Goal: Transaction & Acquisition: Purchase product/service

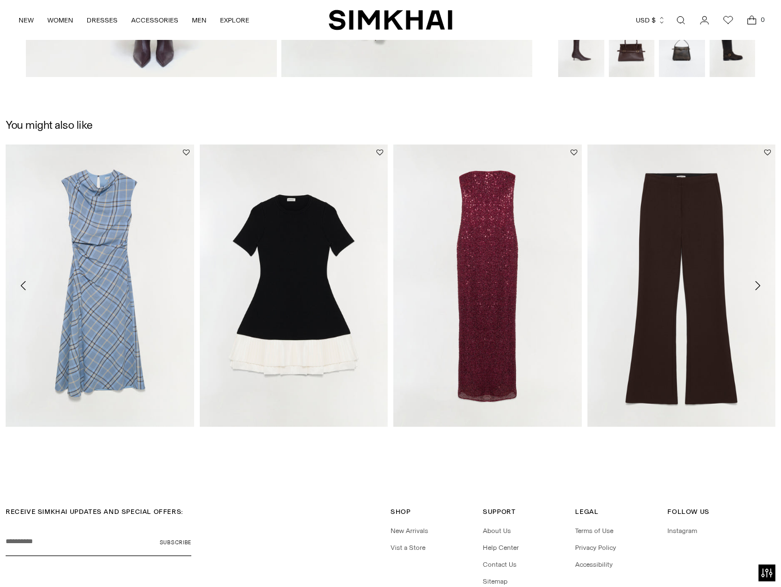
scroll to position [1160, 0]
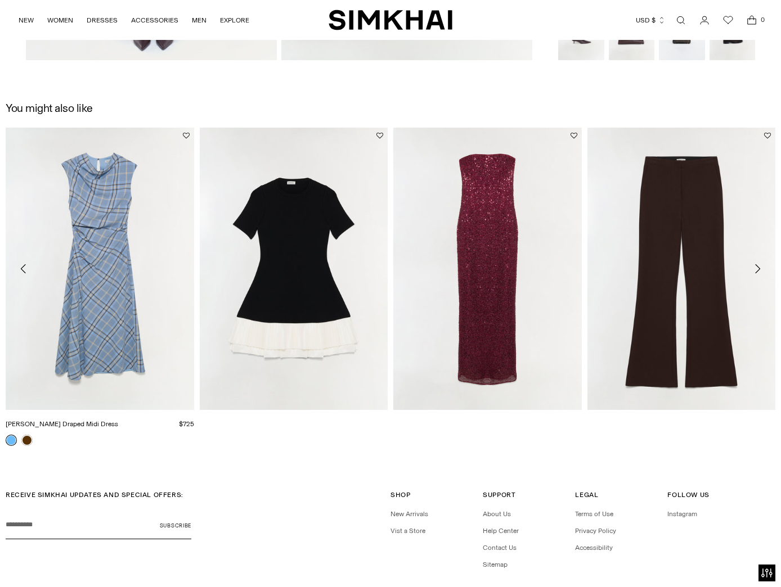
click at [116, 420] on link "[PERSON_NAME] Draped Midi Dress" at bounding box center [62, 424] width 113 height 8
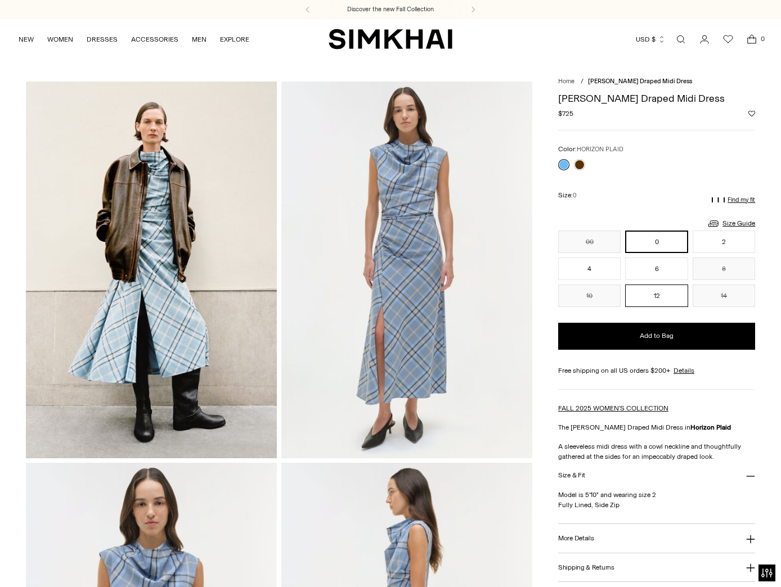
click at [657, 299] on button "12" at bounding box center [656, 296] width 62 height 23
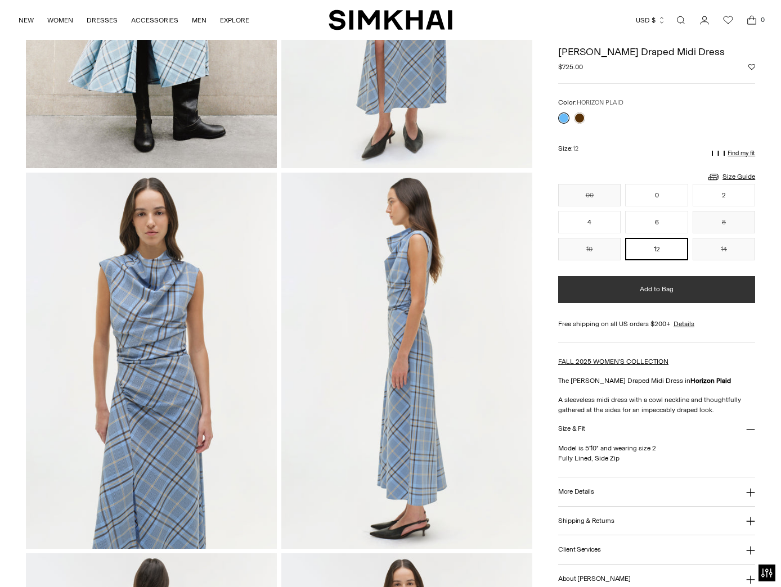
scroll to position [274, 0]
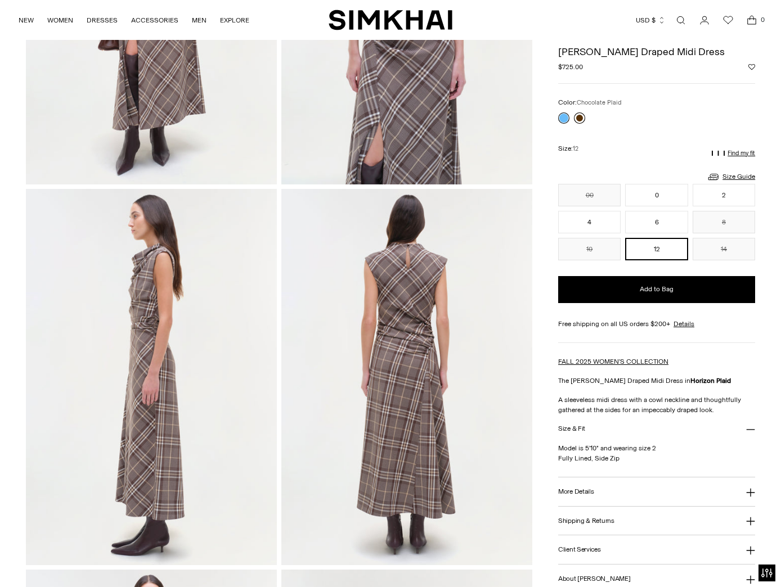
click at [583, 115] on link at bounding box center [579, 118] width 11 height 11
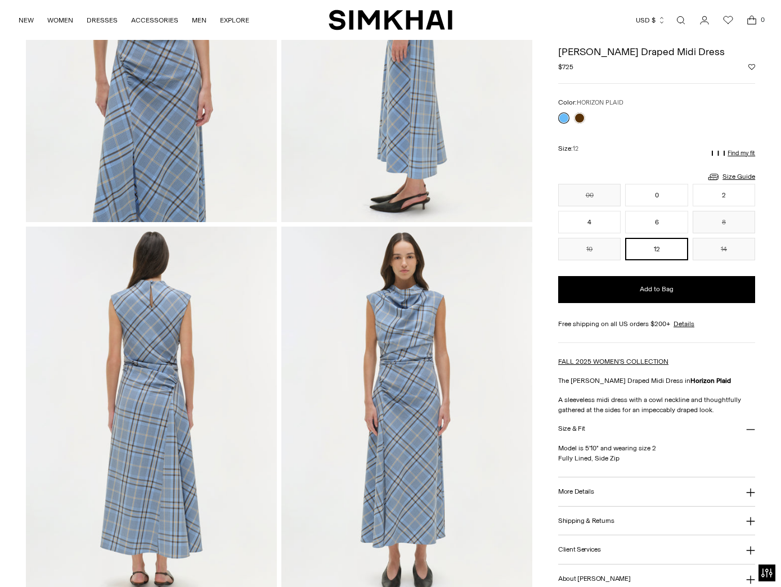
scroll to position [569, 0]
